Goal: Book appointment/travel/reservation

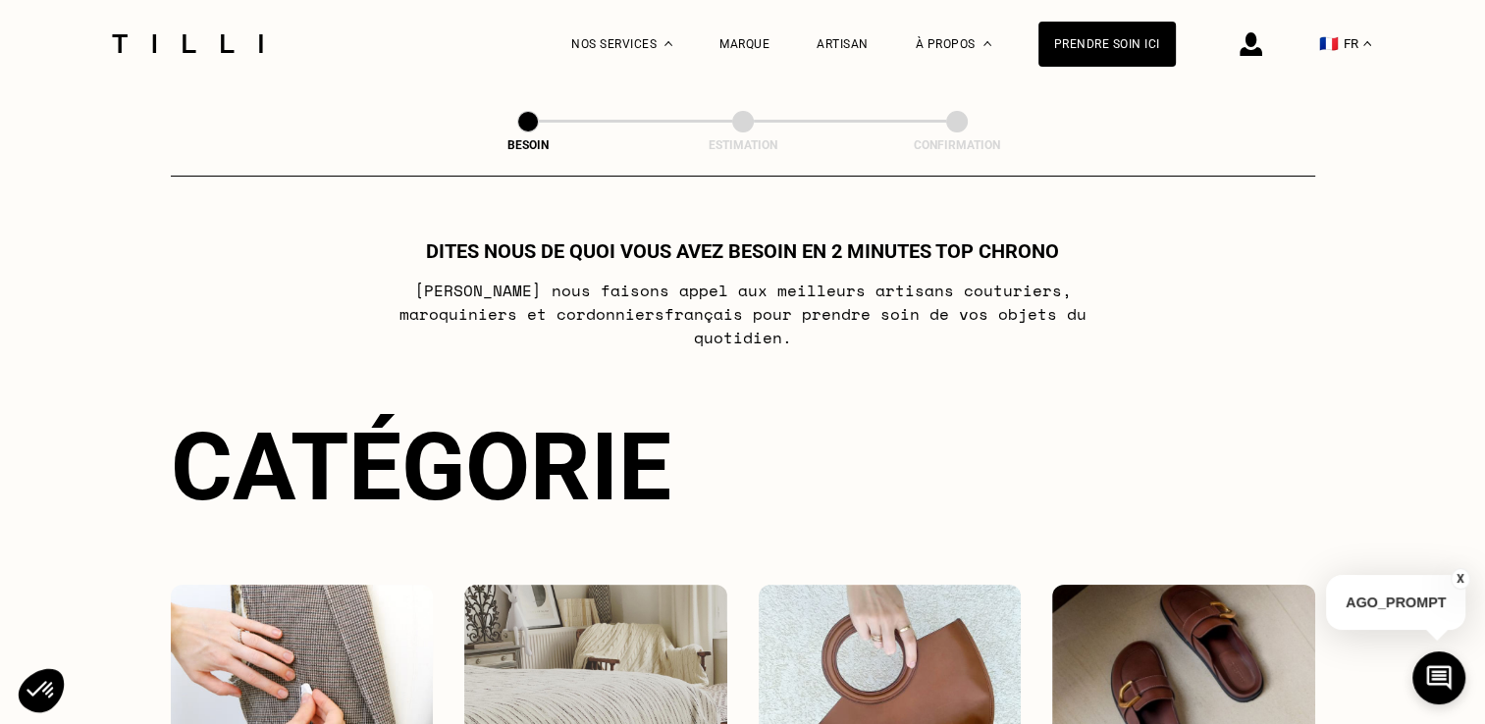
scroll to position [403, 0]
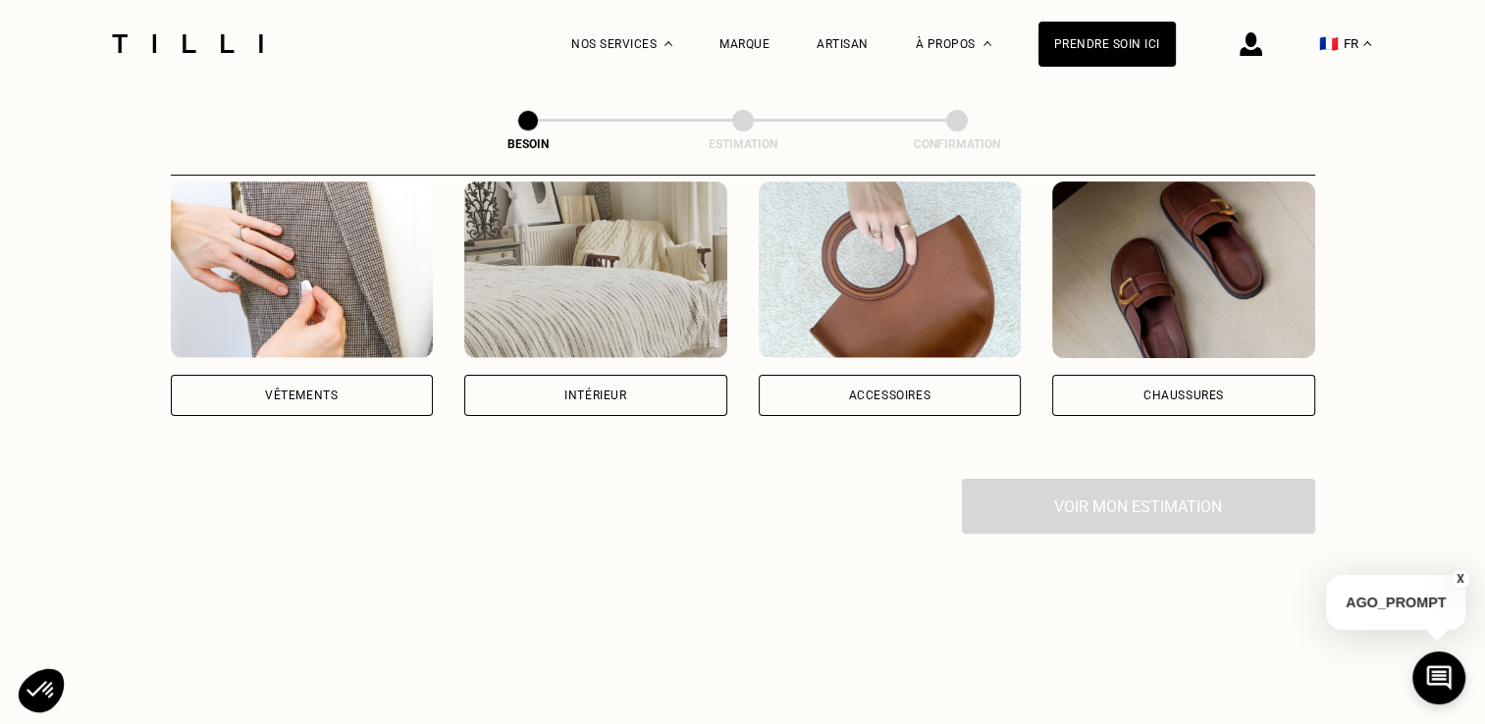
click at [378, 375] on div "Vêtements" at bounding box center [302, 395] width 263 height 41
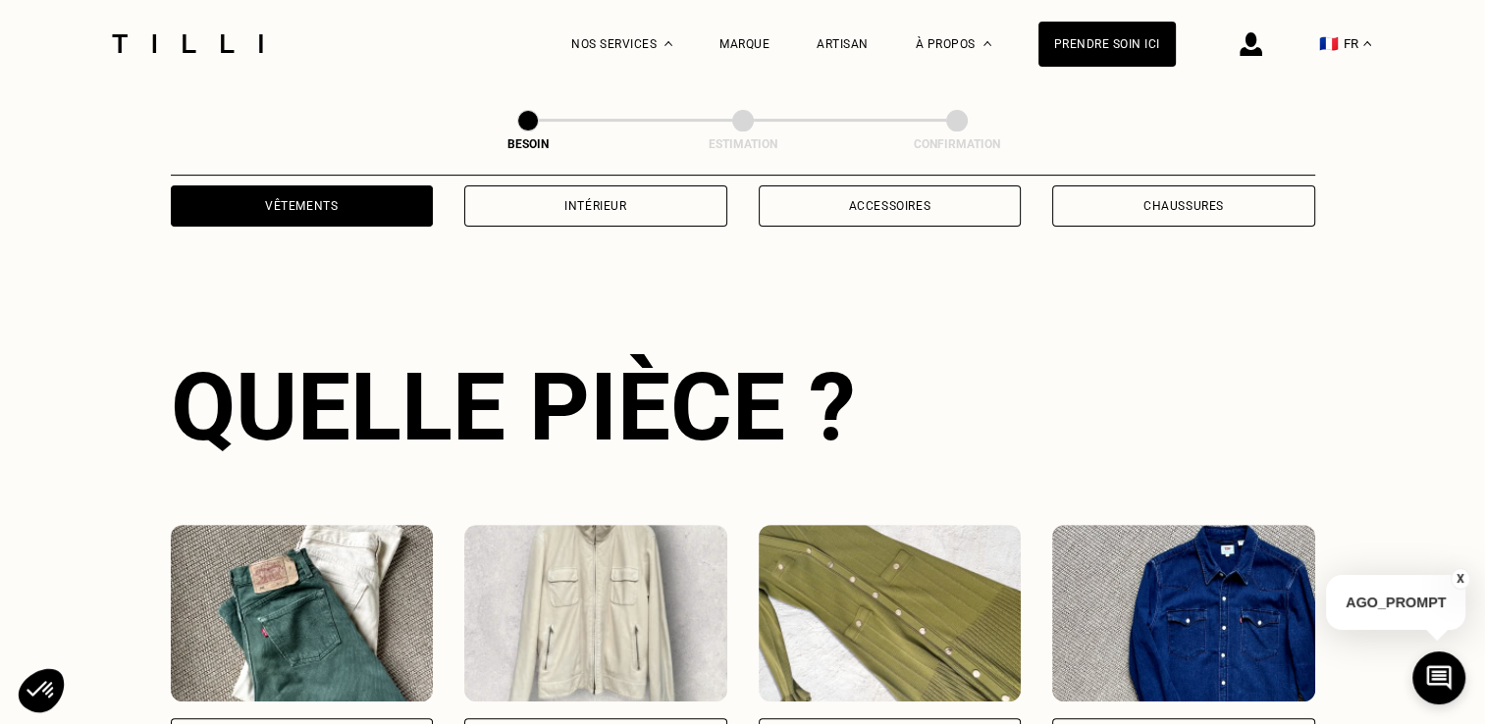
scroll to position [640, 0]
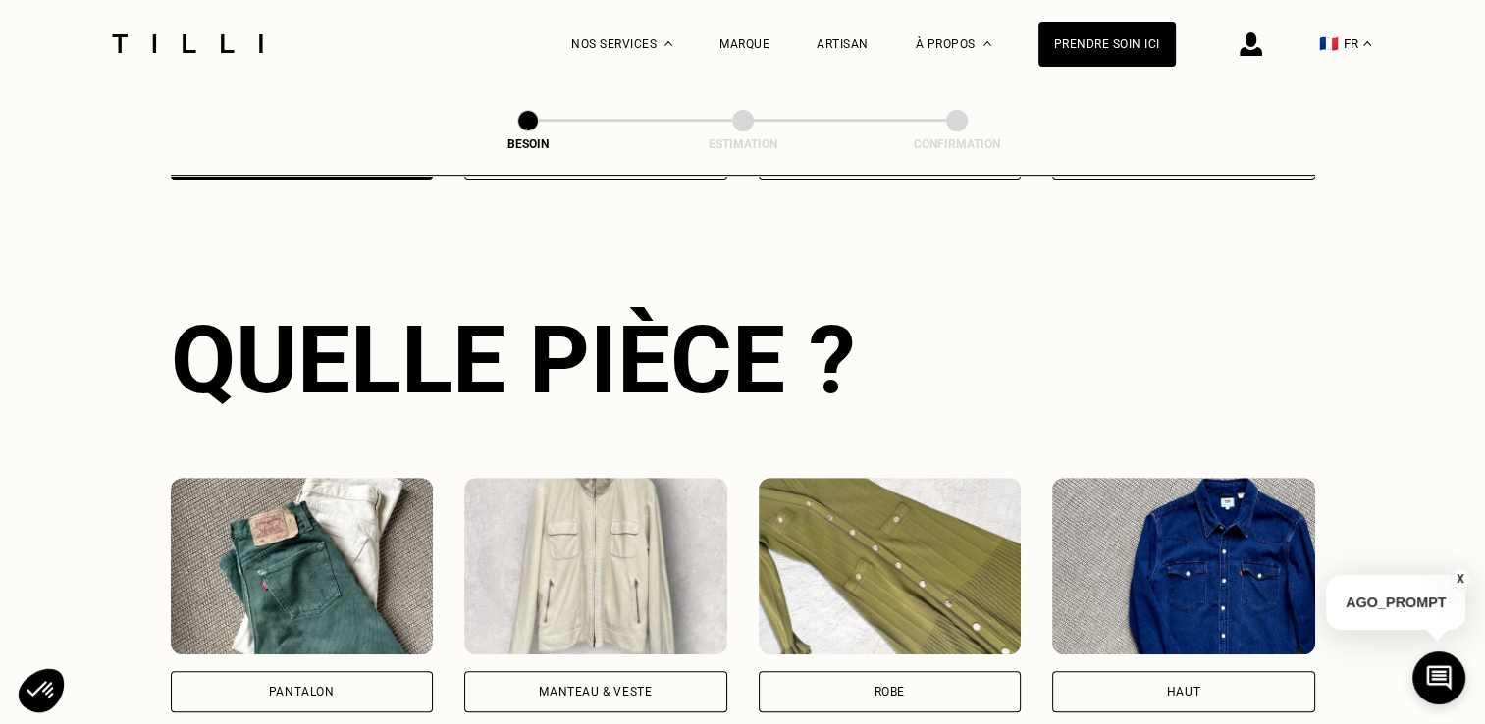
click at [357, 671] on div "Pantalon" at bounding box center [302, 691] width 263 height 41
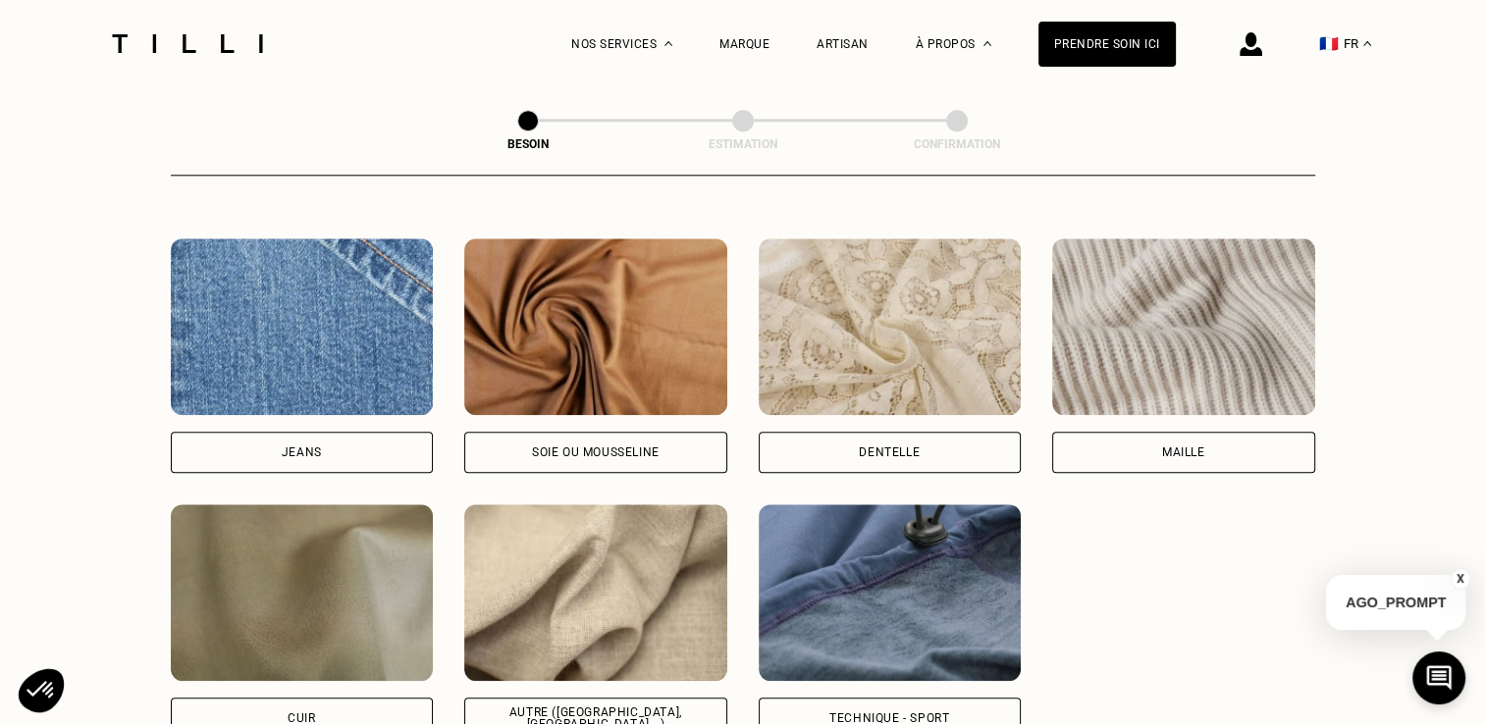
scroll to position [2091, 0]
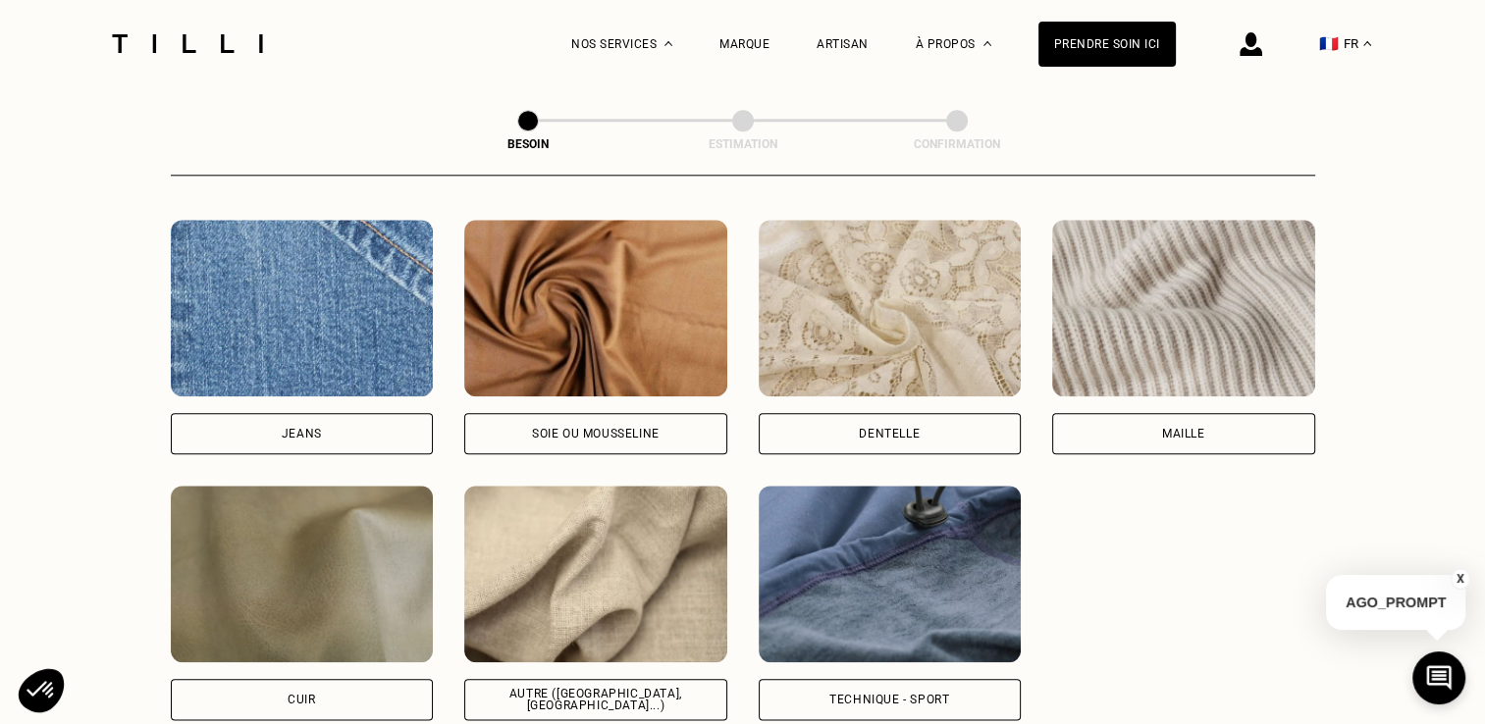
click at [322, 414] on div "Jeans" at bounding box center [302, 433] width 263 height 41
select select "FR"
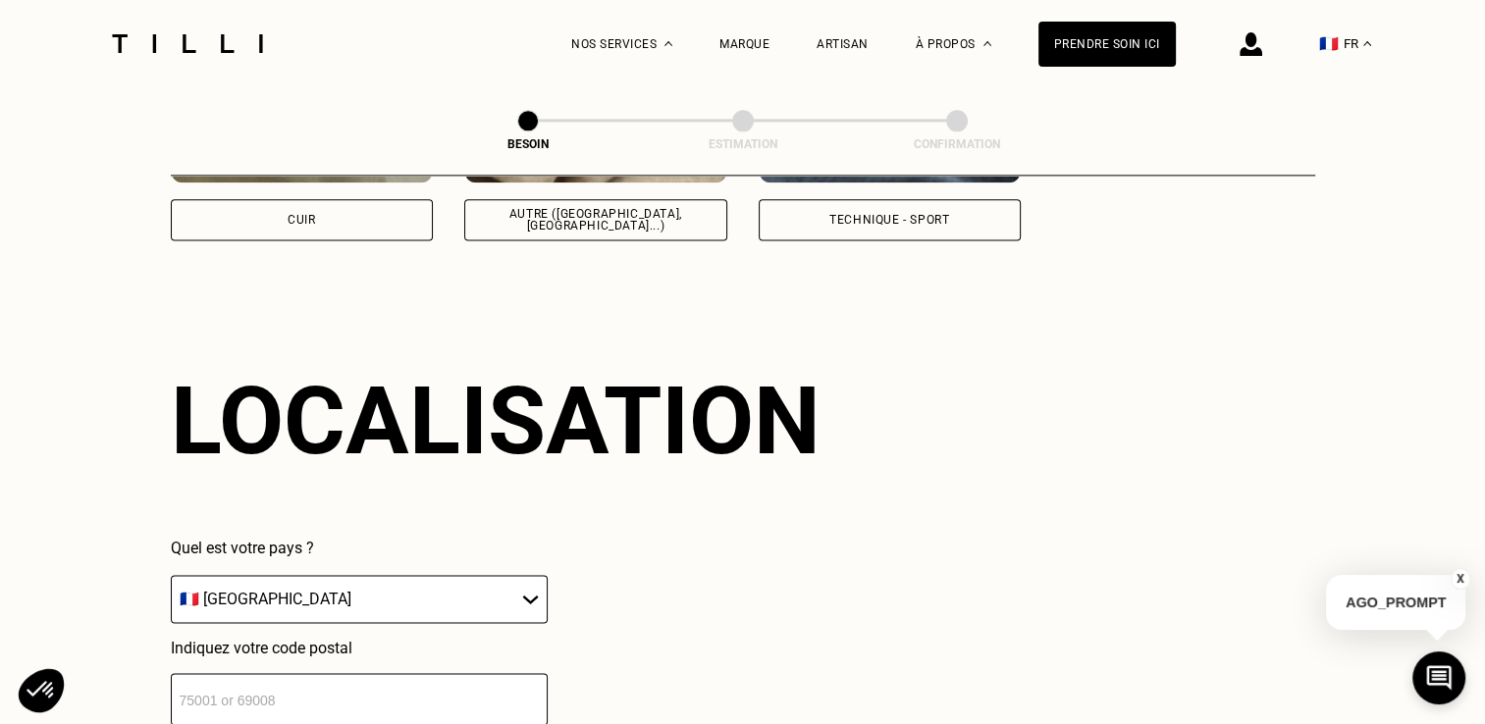
scroll to position [2636, 0]
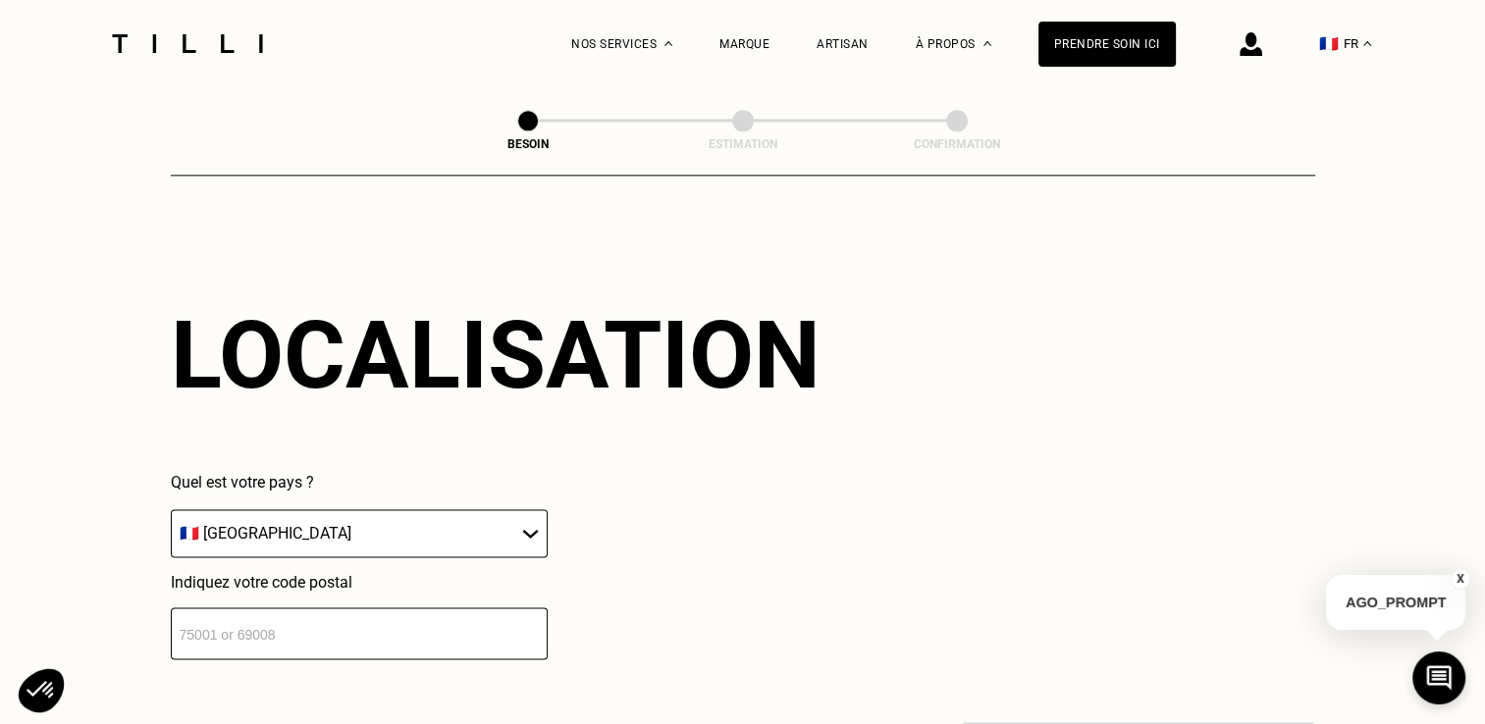
click at [381, 629] on input "number" at bounding box center [359, 634] width 377 height 52
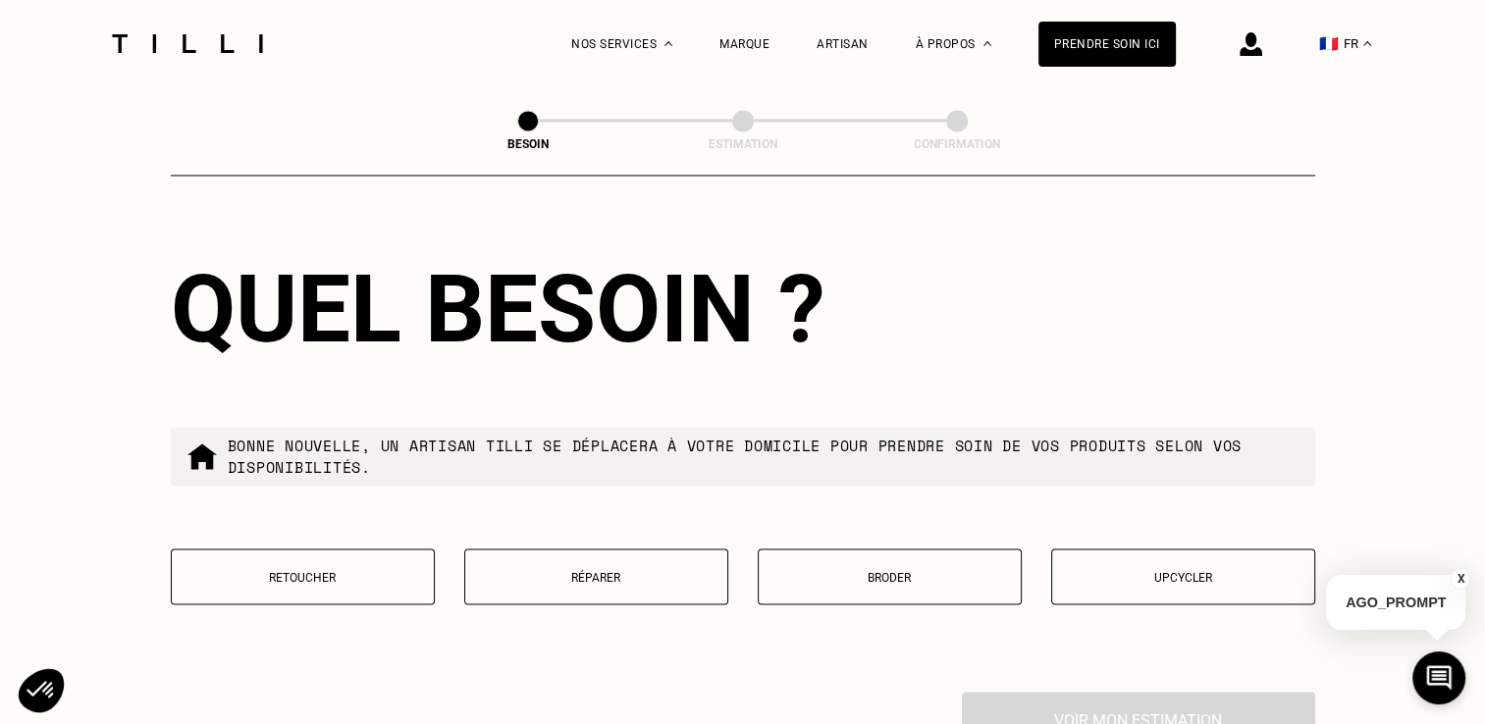
scroll to position [3196, 0]
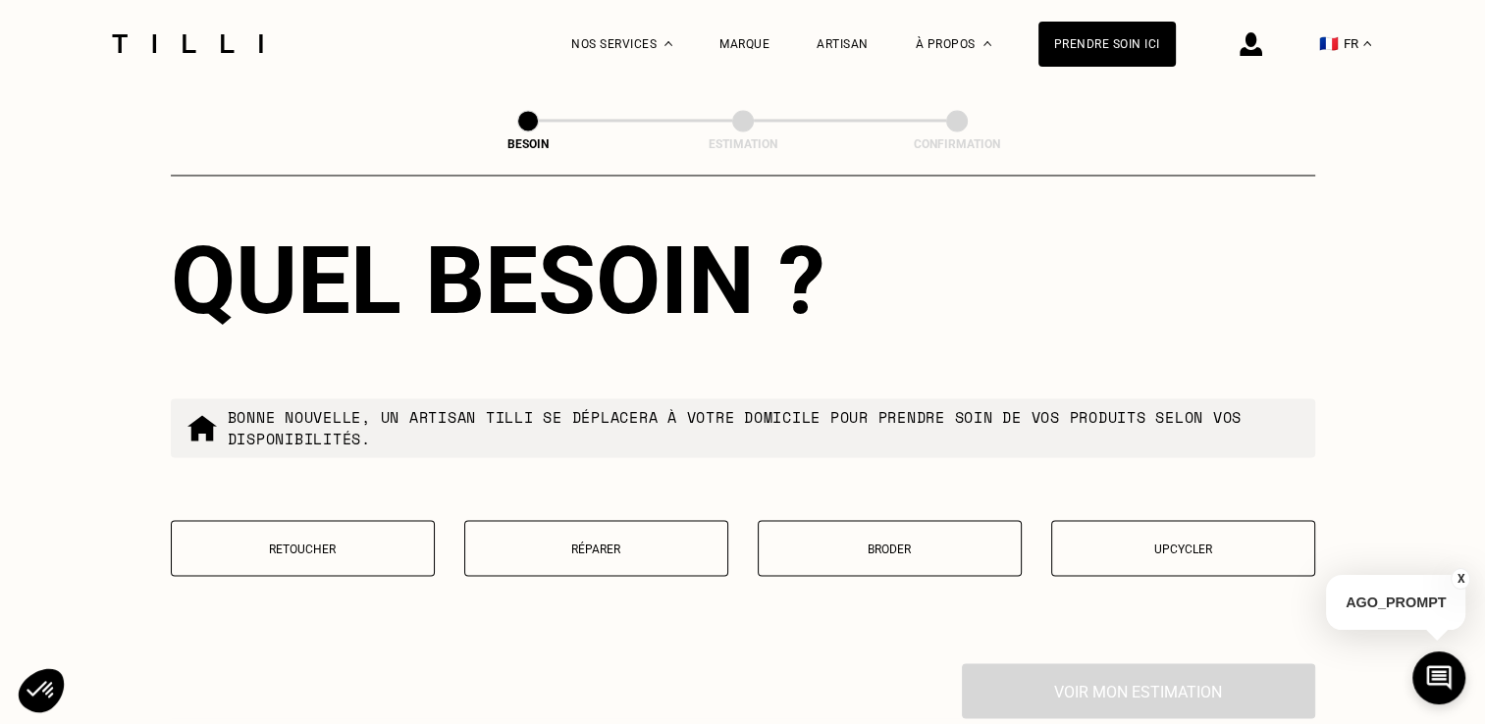
type input "14000"
click at [351, 542] on p "Retoucher" at bounding box center [303, 549] width 242 height 14
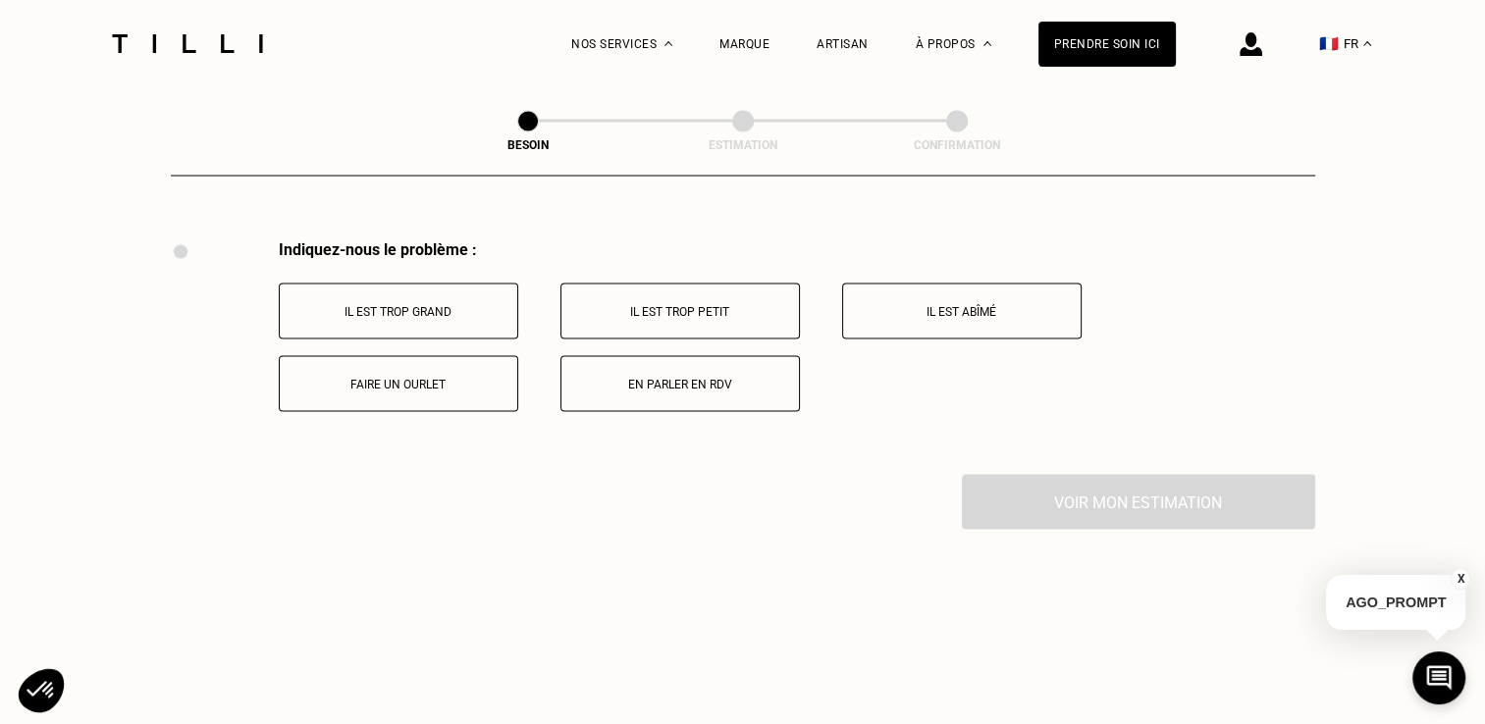
scroll to position [3629, 0]
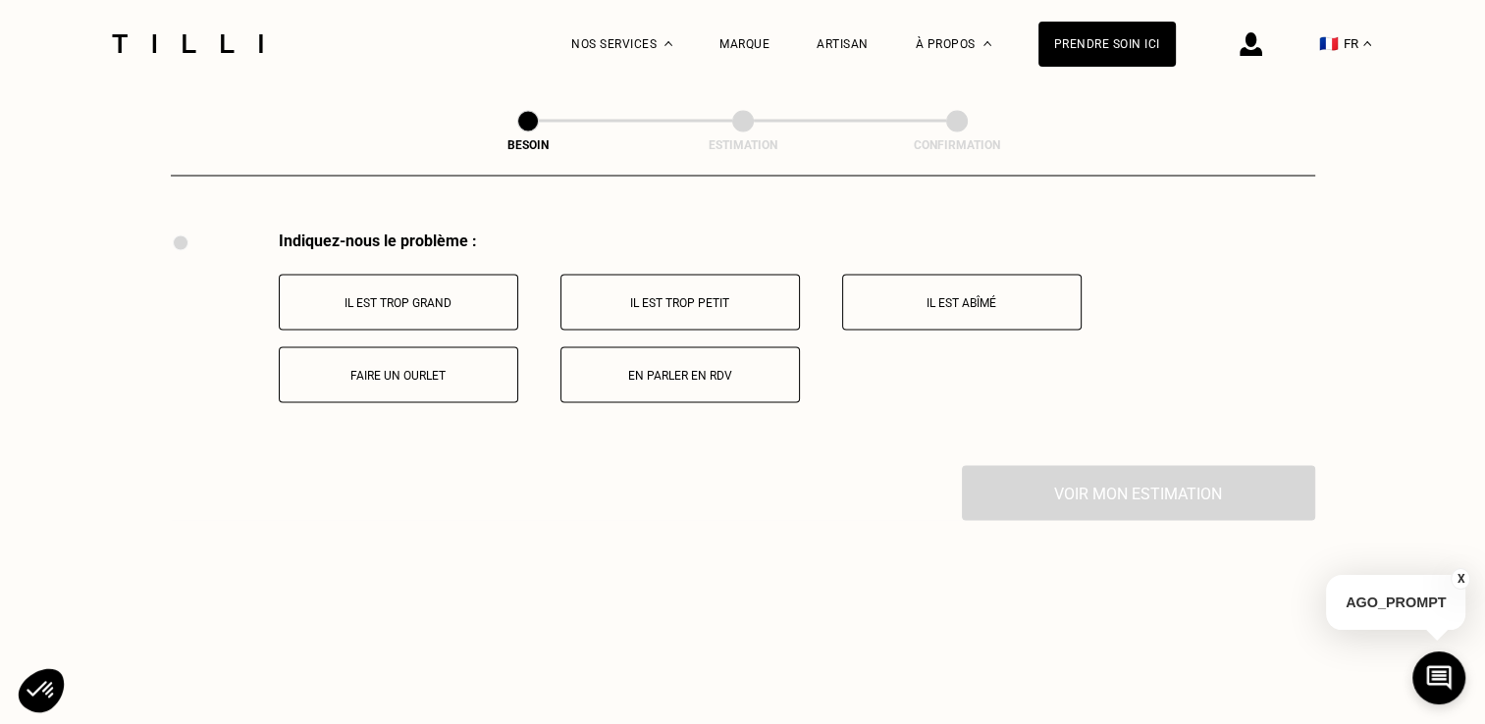
click at [428, 368] on p "Faire un ourlet" at bounding box center [399, 375] width 218 height 14
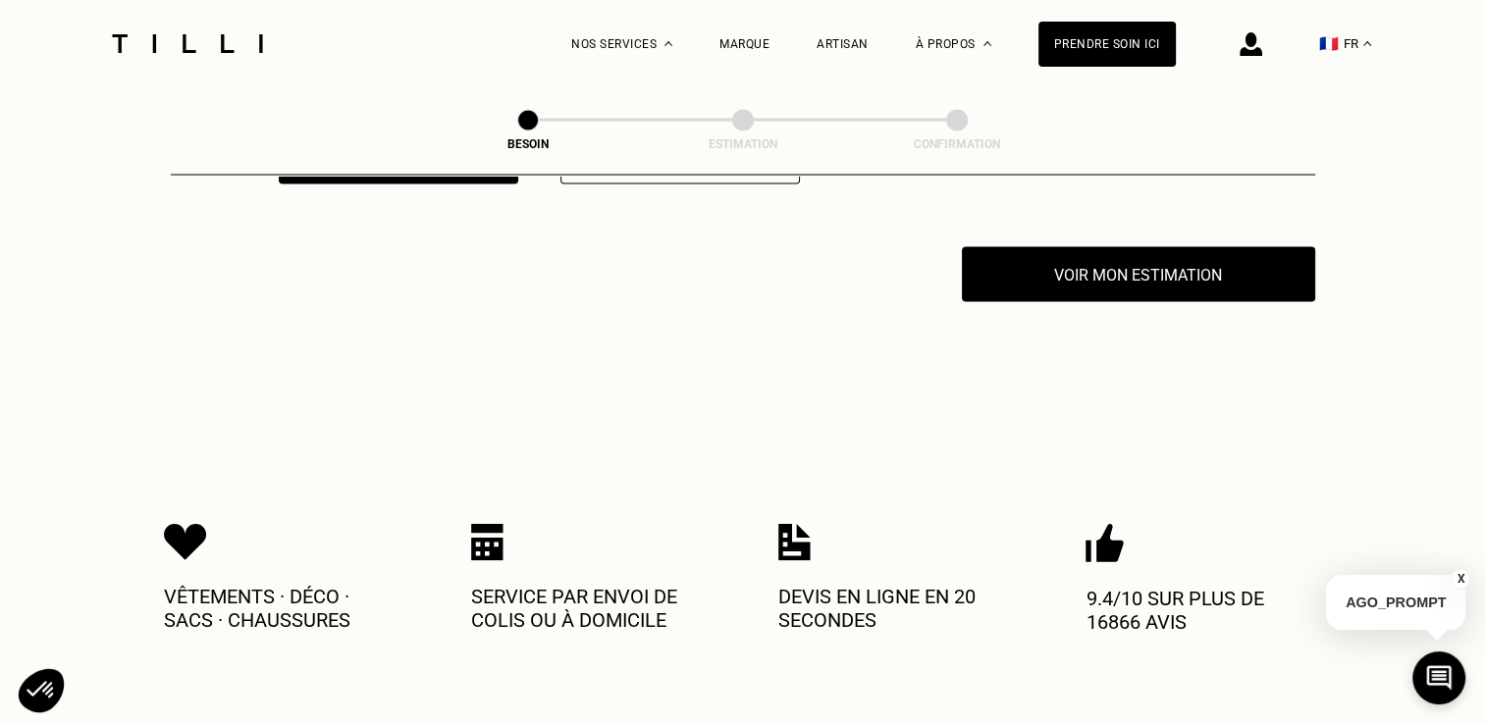
scroll to position [3863, 0]
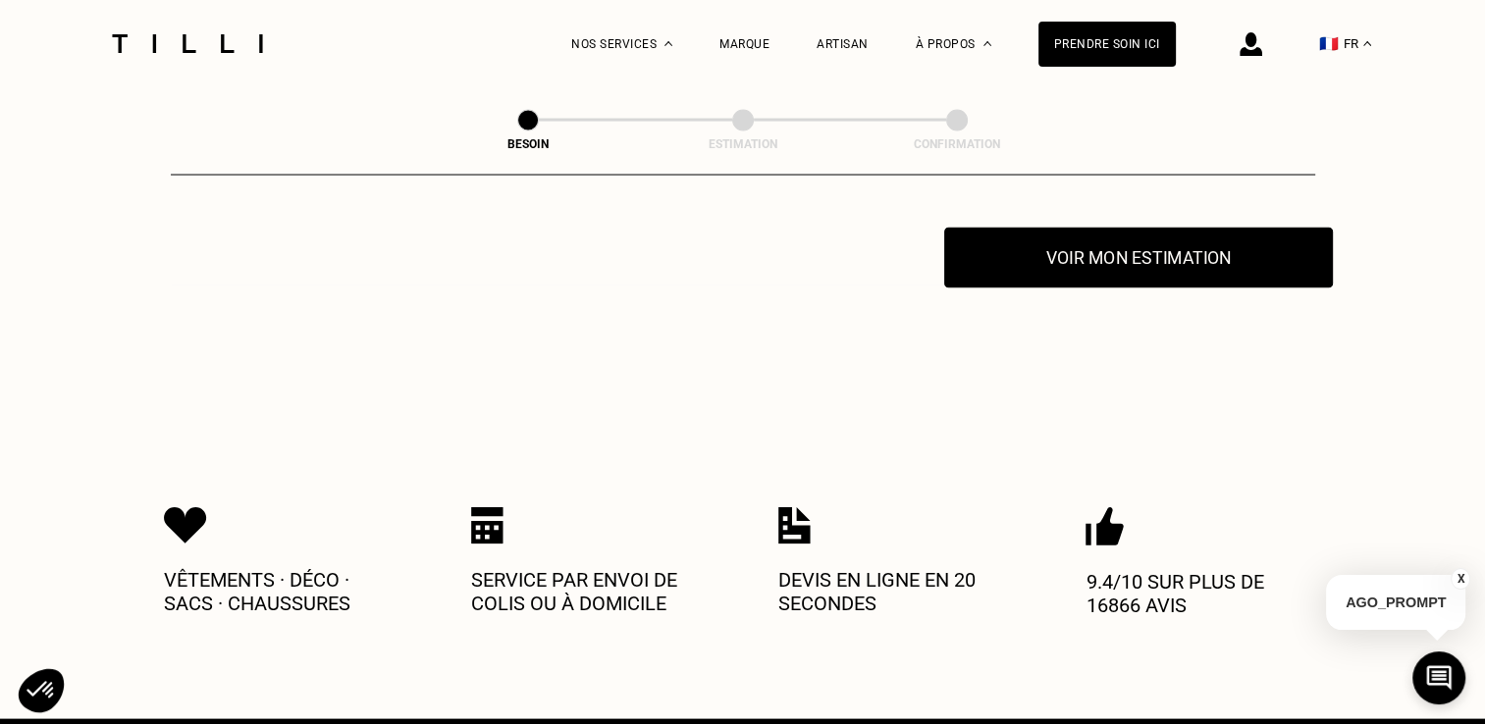
click at [1078, 250] on button "Voir mon estimation" at bounding box center [1138, 258] width 389 height 61
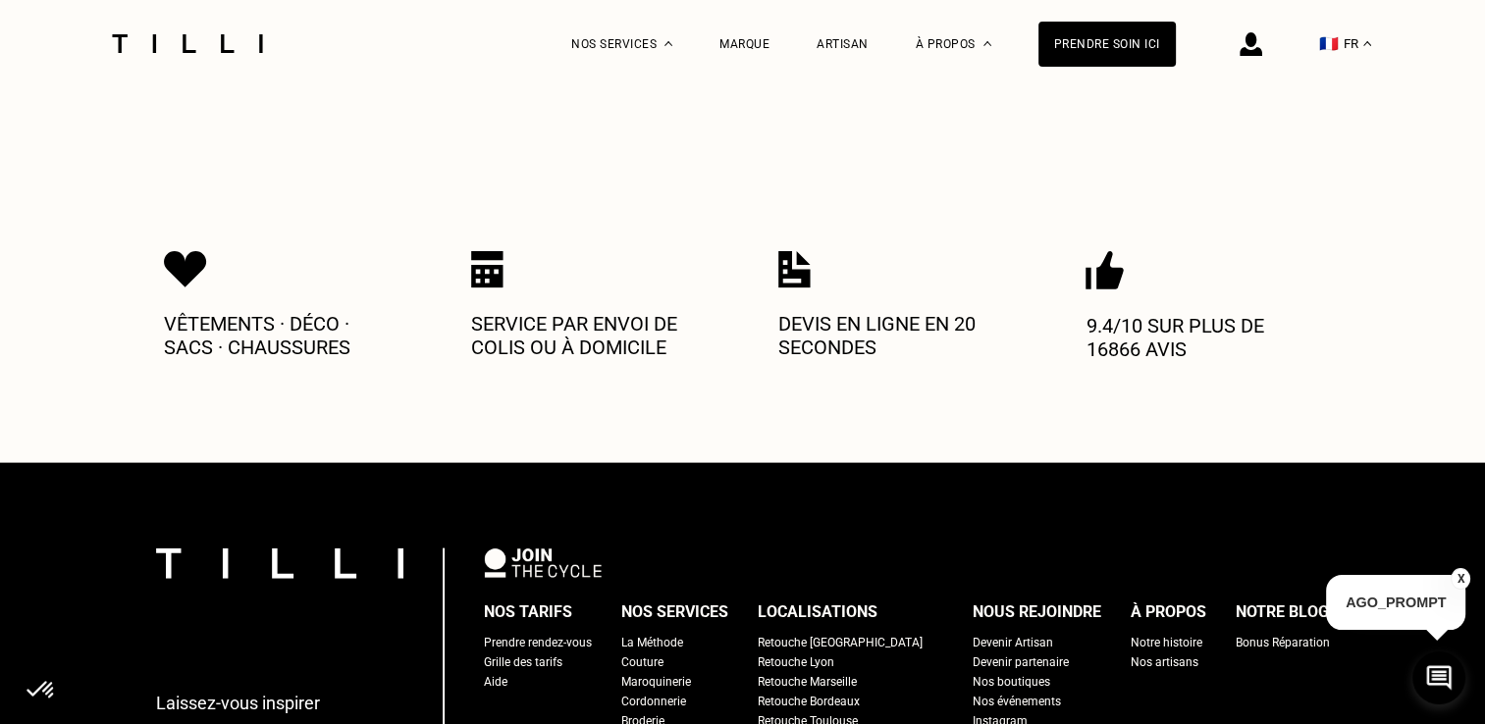
scroll to position [3620, 0]
